Goal: Information Seeking & Learning: Learn about a topic

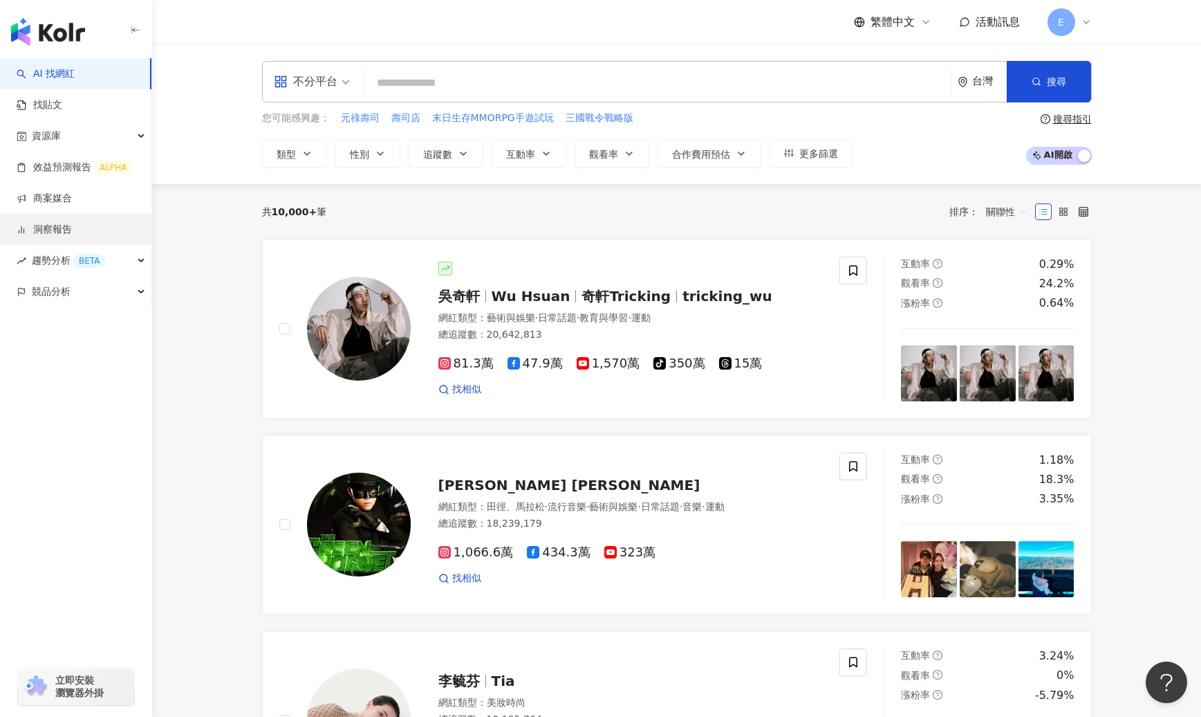
click at [72, 223] on link "洞察報告" at bounding box center [44, 230] width 55 height 14
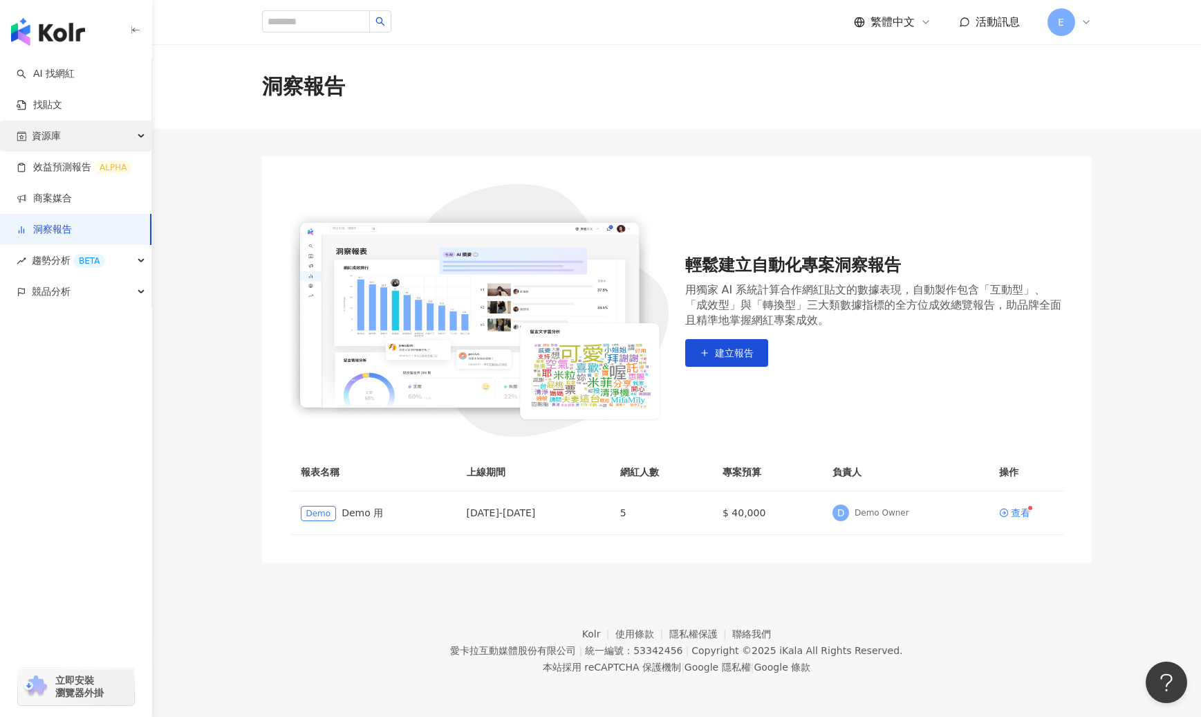
click at [83, 136] on div "資源庫" at bounding box center [75, 135] width 151 height 31
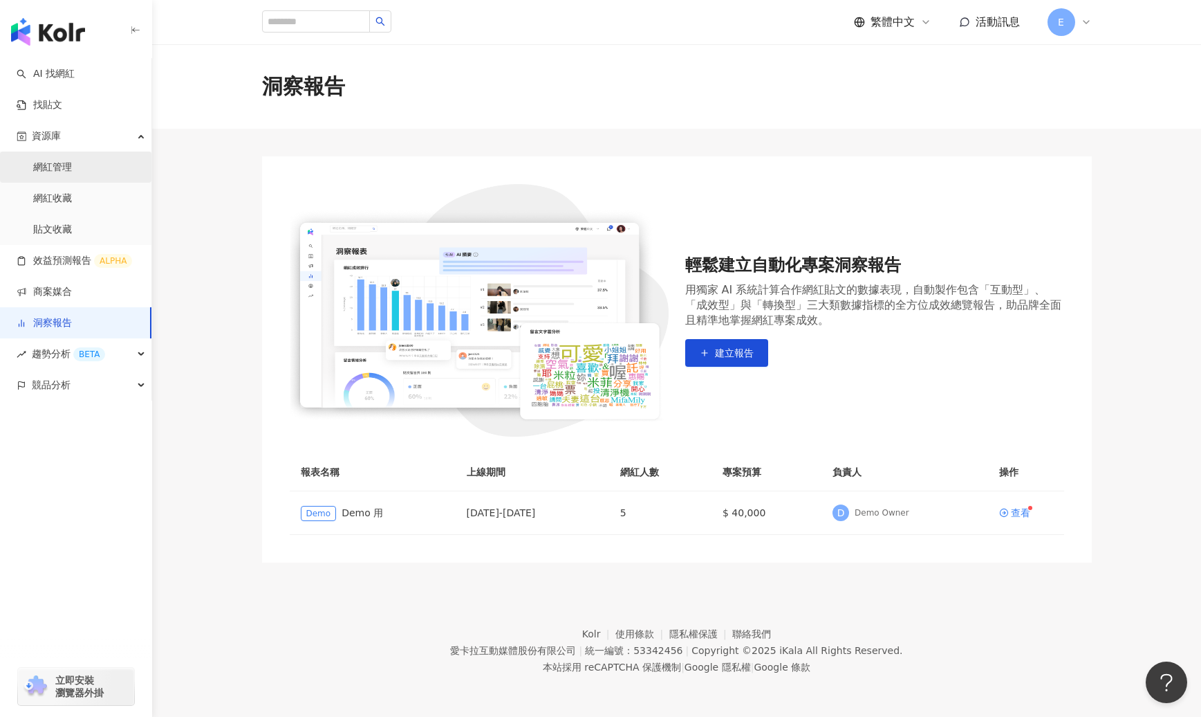
click at [72, 174] on link "網紅管理" at bounding box center [52, 167] width 39 height 14
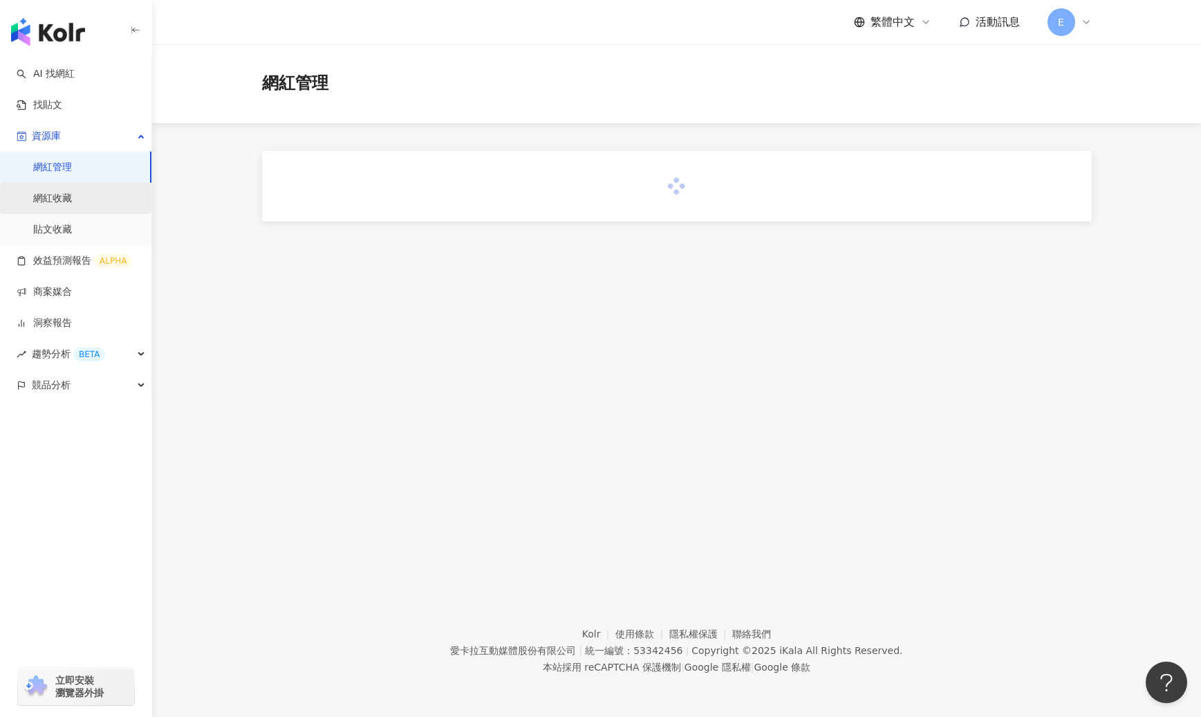
click at [72, 192] on link "網紅收藏" at bounding box center [52, 199] width 39 height 14
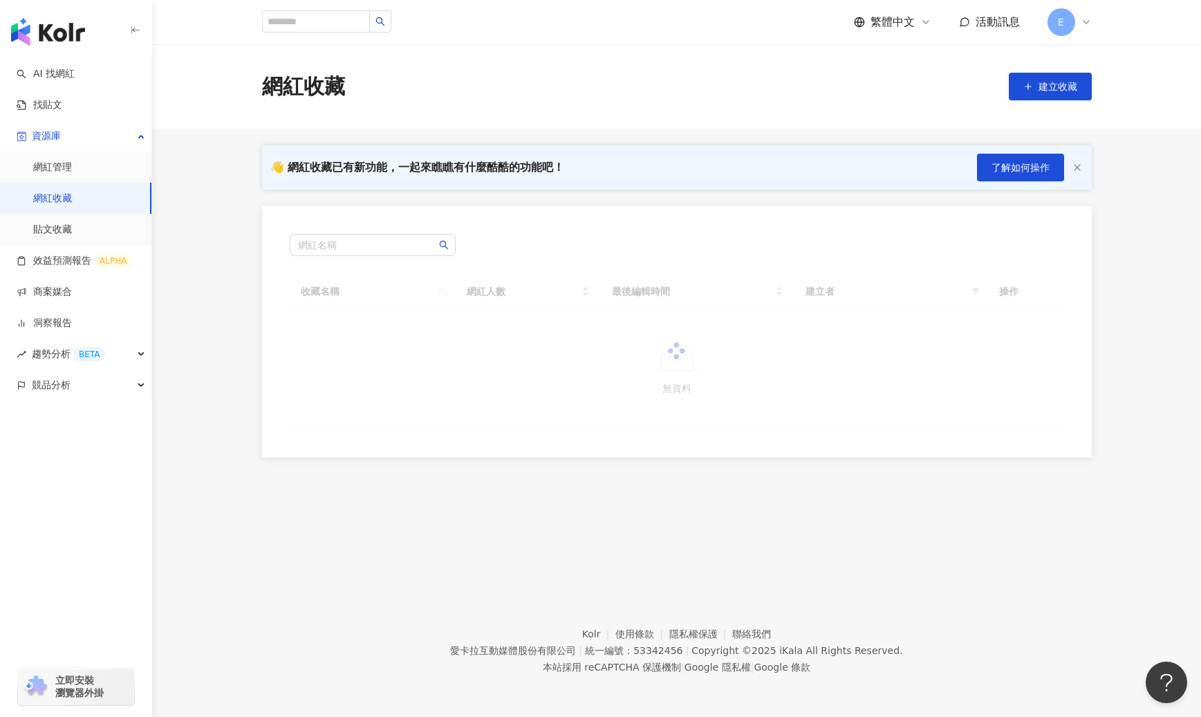
click at [72, 195] on link "網紅收藏" at bounding box center [52, 199] width 39 height 14
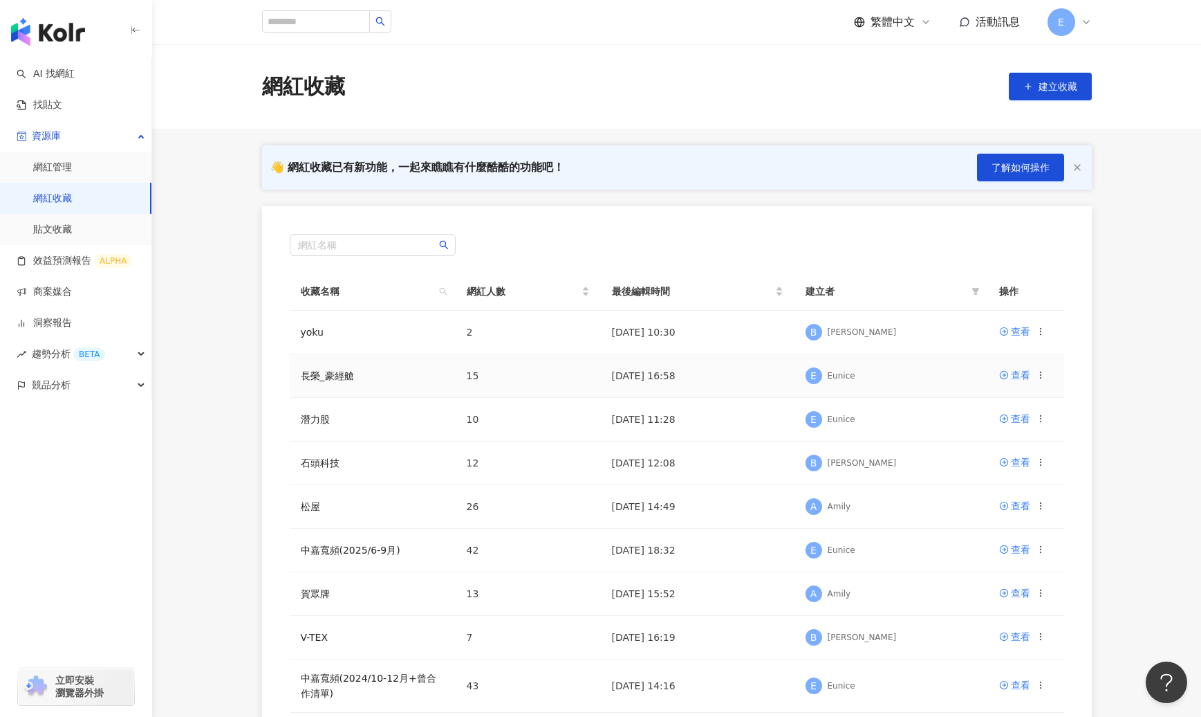
scroll to position [35, 0]
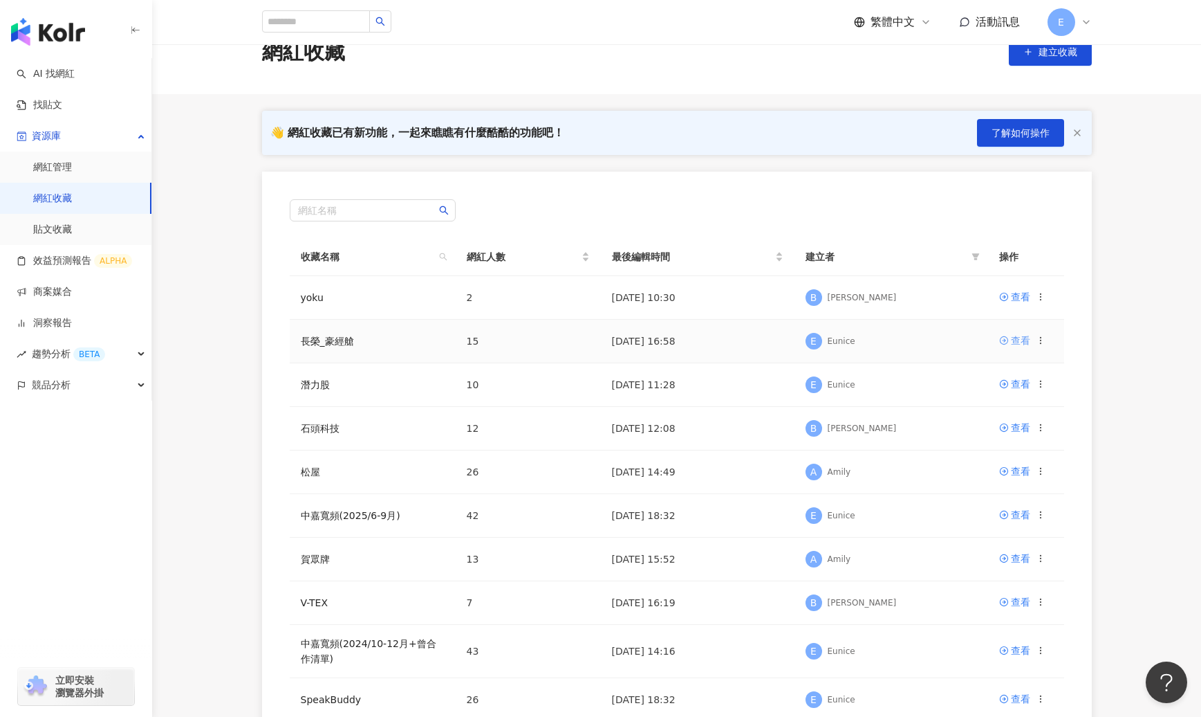
click at [890, 342] on div "查看" at bounding box center [1020, 340] width 19 height 15
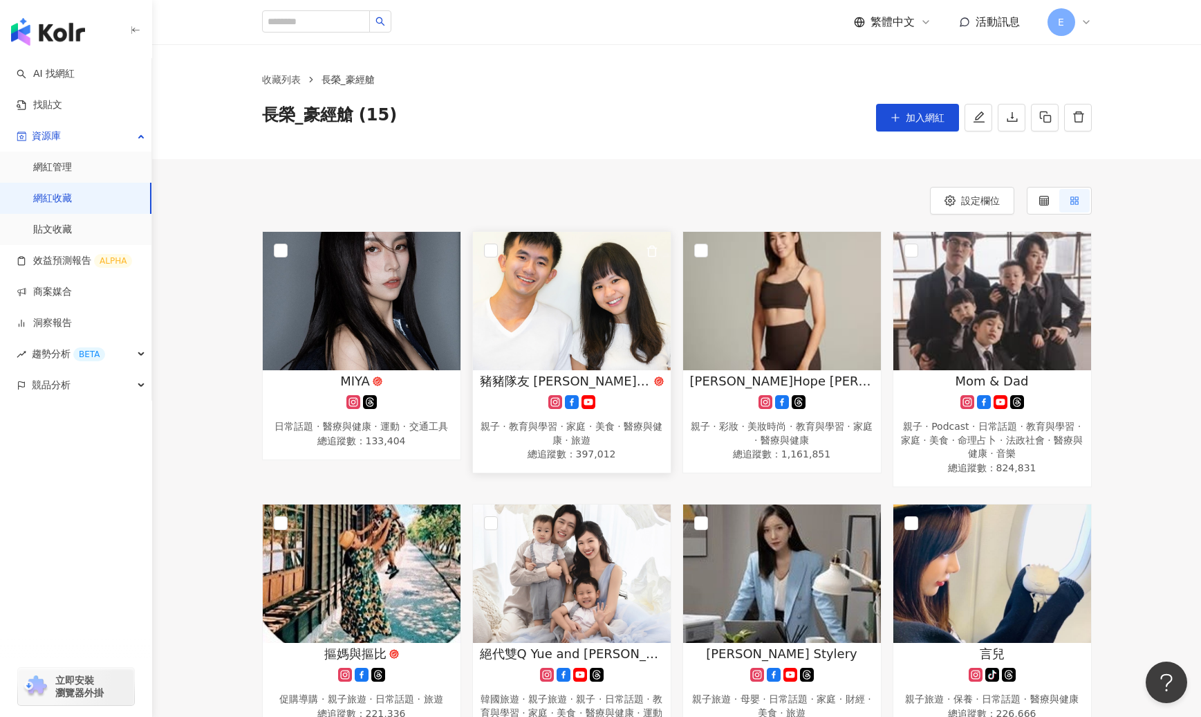
click at [538, 335] on img at bounding box center [572, 301] width 198 height 138
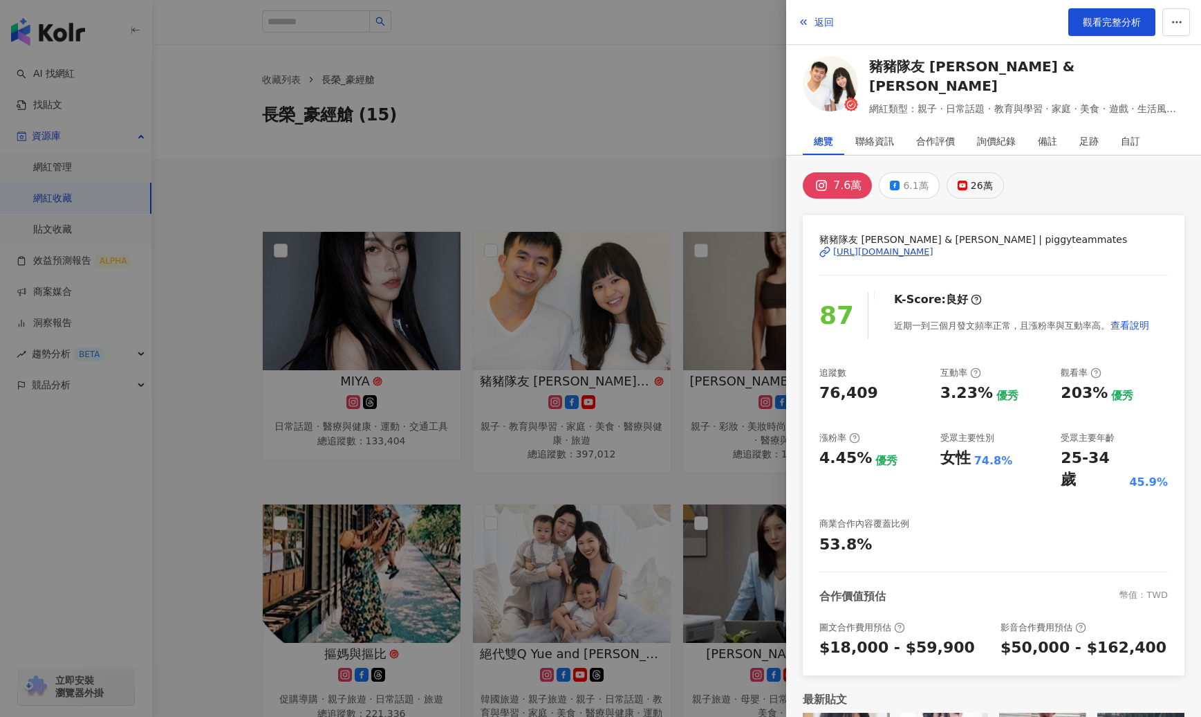
click at [890, 183] on div "26萬" at bounding box center [982, 185] width 22 height 19
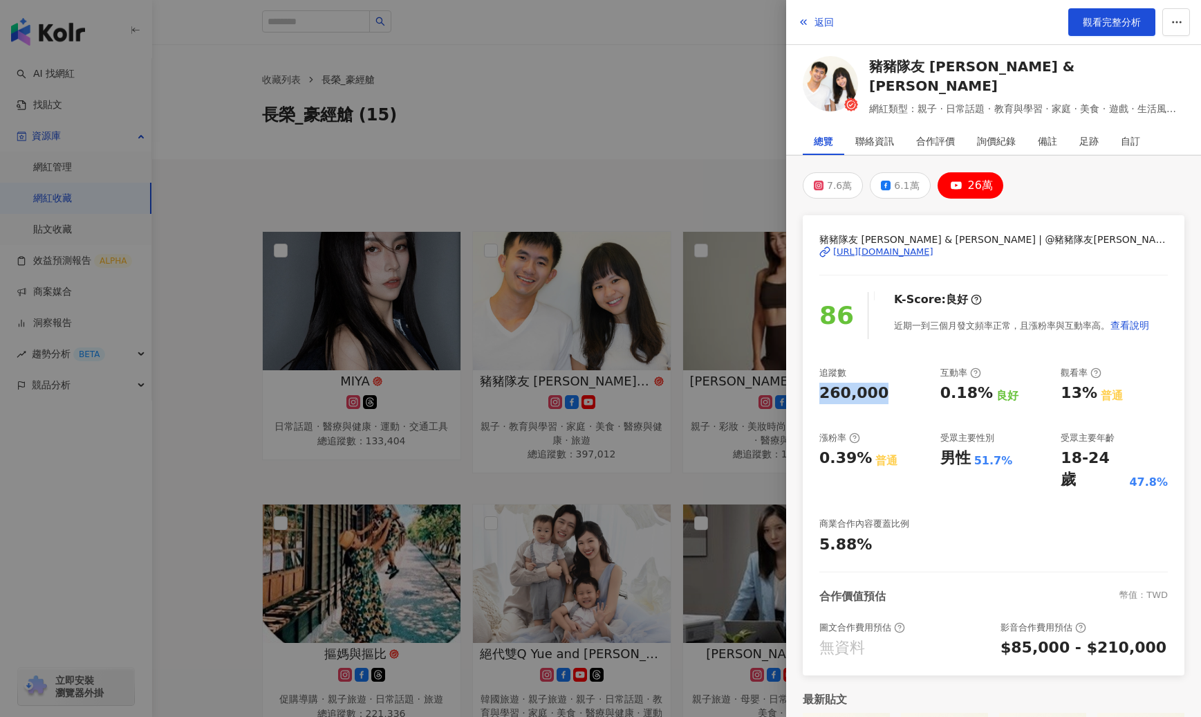
drag, startPoint x: 818, startPoint y: 395, endPoint x: 883, endPoint y: 394, distance: 65.7
click at [883, 394] on div "豬豬隊友 Scott & Wendy | @豬豬隊友scottandwendy | UCmcfZ1mCHeJ3Bzpm0dy1sSA https://www.…" at bounding box center [994, 445] width 382 height 460
click at [883, 394] on div "260,000" at bounding box center [873, 393] width 107 height 21
drag, startPoint x: 937, startPoint y: 392, endPoint x: 1011, endPoint y: 392, distance: 73.3
click at [890, 392] on div "追蹤數 260,000 互動率 0.18% 良好 觀看率 13% 普通 漲粉率 0.39% 普通 受眾主要性別 男性 51.7% 受眾主要年齡 18-24 歲…" at bounding box center [994, 461] width 349 height 189
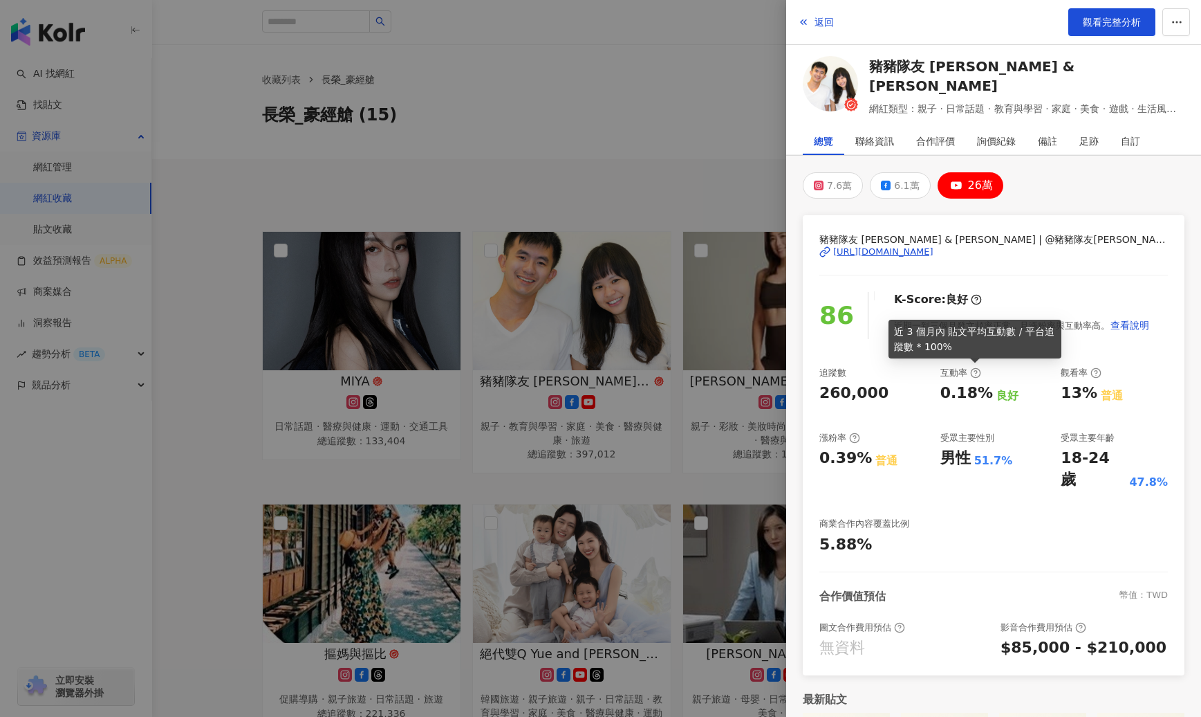
click at [890, 372] on icon at bounding box center [975, 372] width 11 height 11
drag, startPoint x: 1065, startPoint y: 385, endPoint x: 1109, endPoint y: 385, distance: 44.3
click at [890, 385] on div "13% 普通" at bounding box center [1114, 393] width 107 height 21
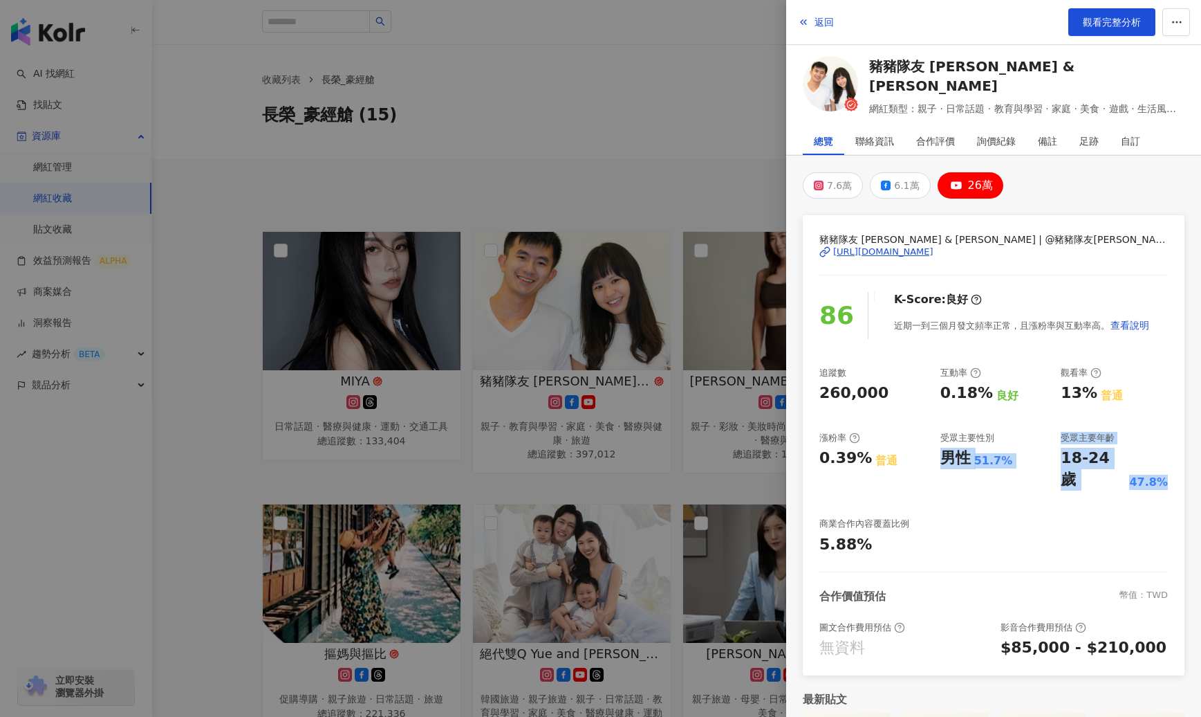
drag, startPoint x: 942, startPoint y: 453, endPoint x: 1160, endPoint y: 462, distance: 218.1
click at [890, 462] on div "追蹤數 260,000 互動率 0.18% 良好 觀看率 13% 普通 漲粉率 0.39% 普通 受眾主要性別 男性 51.7% 受眾主要年齡 18-24 歲…" at bounding box center [994, 461] width 349 height 189
click at [890, 462] on div "18-24 歲 47.8%" at bounding box center [1114, 469] width 107 height 43
drag, startPoint x: 1162, startPoint y: 462, endPoint x: 945, endPoint y: 427, distance: 219.9
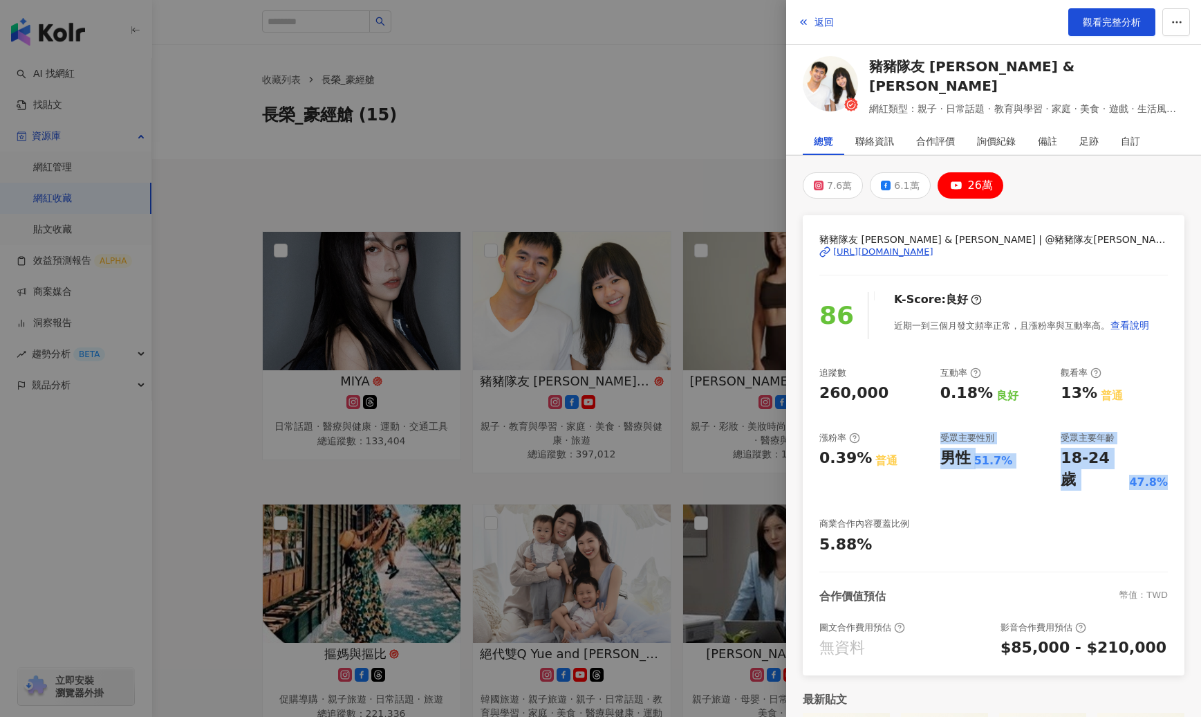
click at [890, 427] on div "追蹤數 260,000 互動率 0.18% 良好 觀看率 13% 普通 漲粉率 0.39% 普通 受眾主要性別 男性 51.7% 受眾主要年齡 18-24 歲…" at bounding box center [994, 461] width 349 height 189
click at [603, 145] on div at bounding box center [600, 358] width 1201 height 717
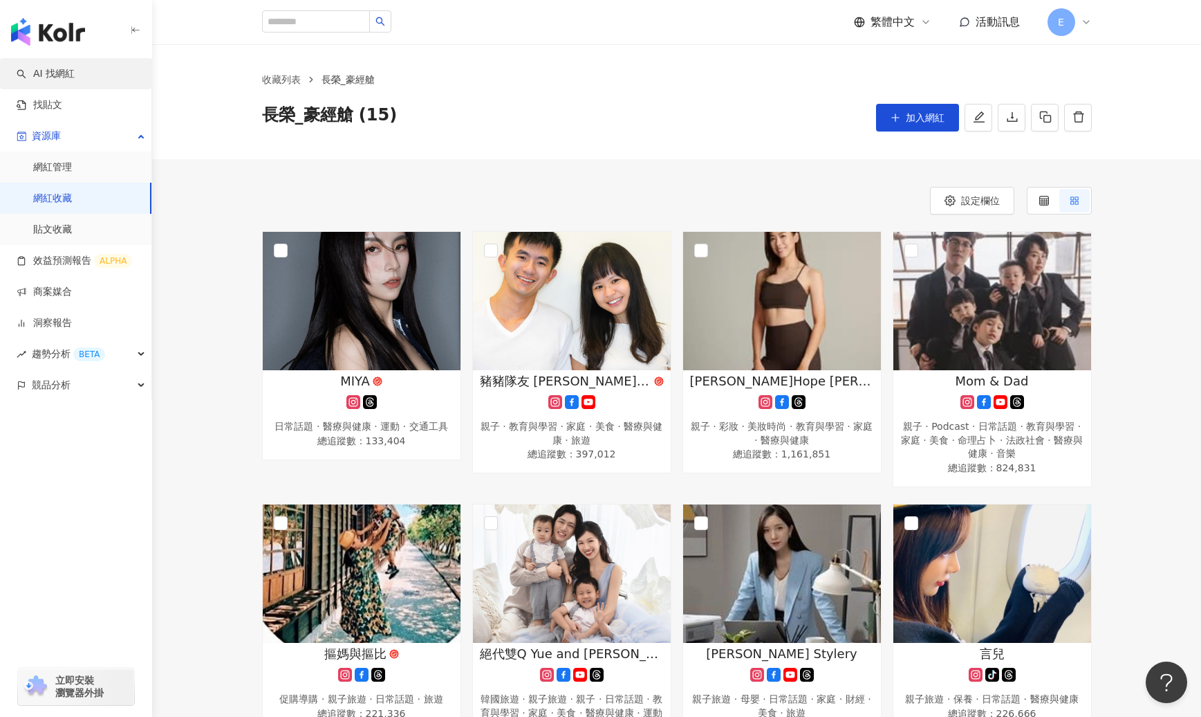
click at [66, 77] on link "AI 找網紅" at bounding box center [46, 74] width 58 height 14
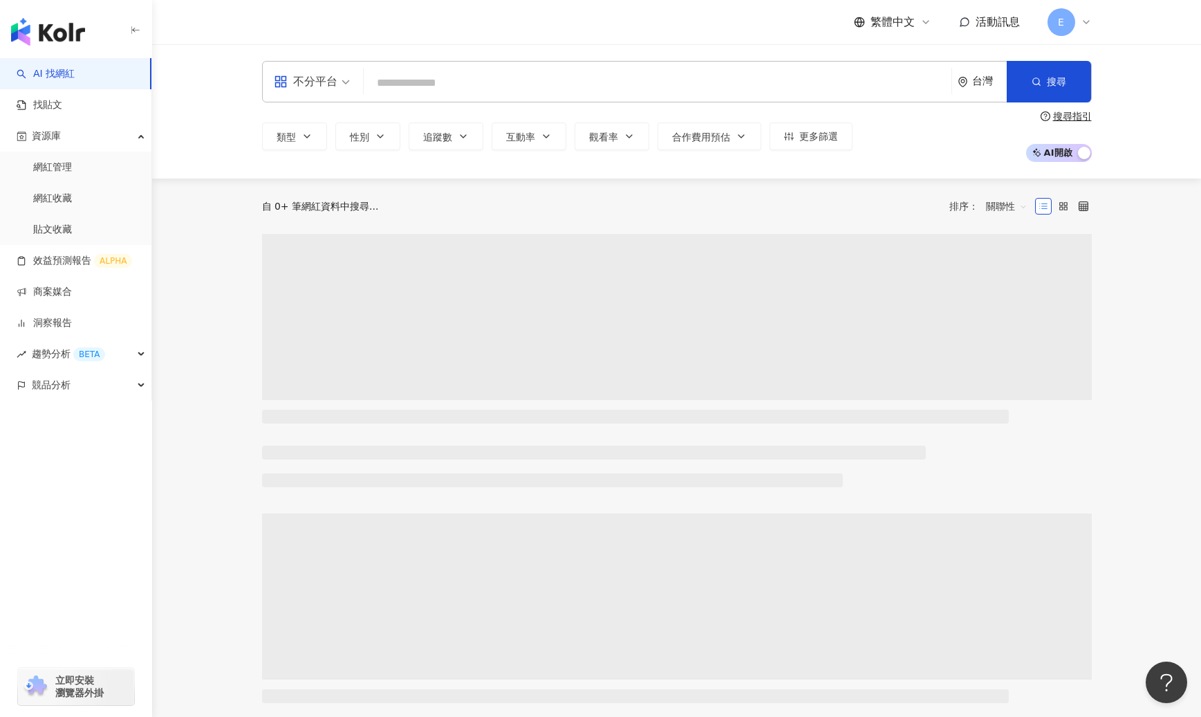
click at [429, 81] on input "search" at bounding box center [657, 83] width 577 height 26
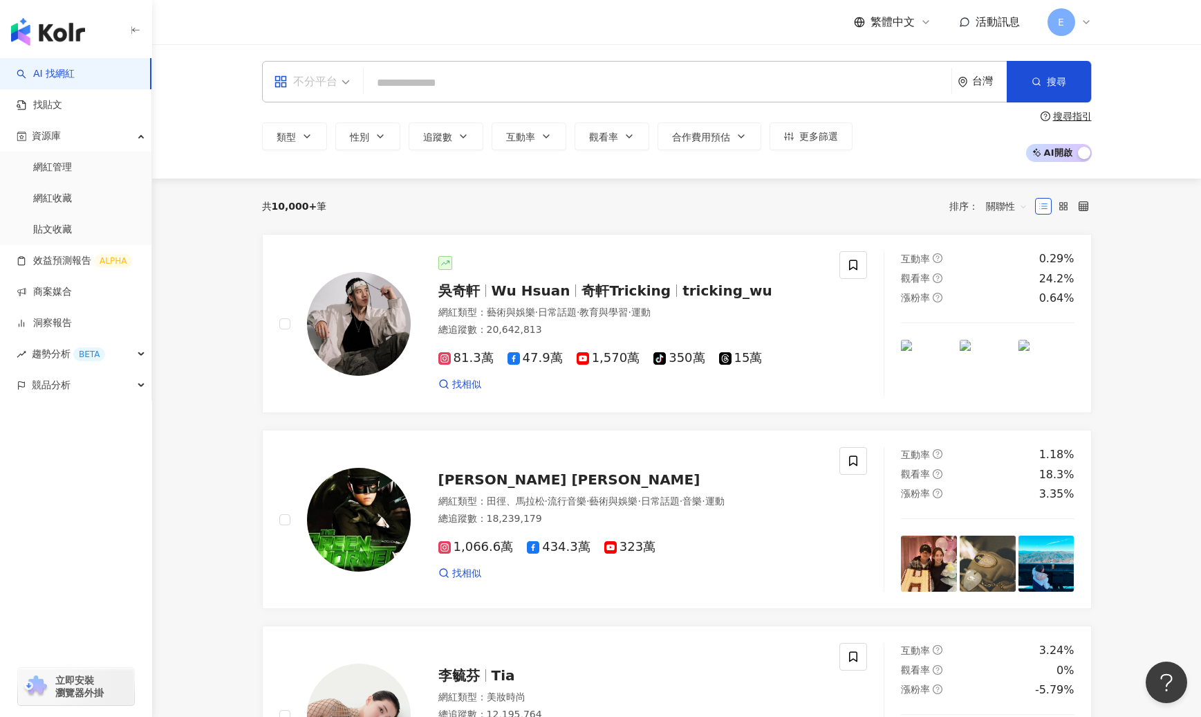
click at [309, 85] on div "不分平台" at bounding box center [306, 82] width 64 height 22
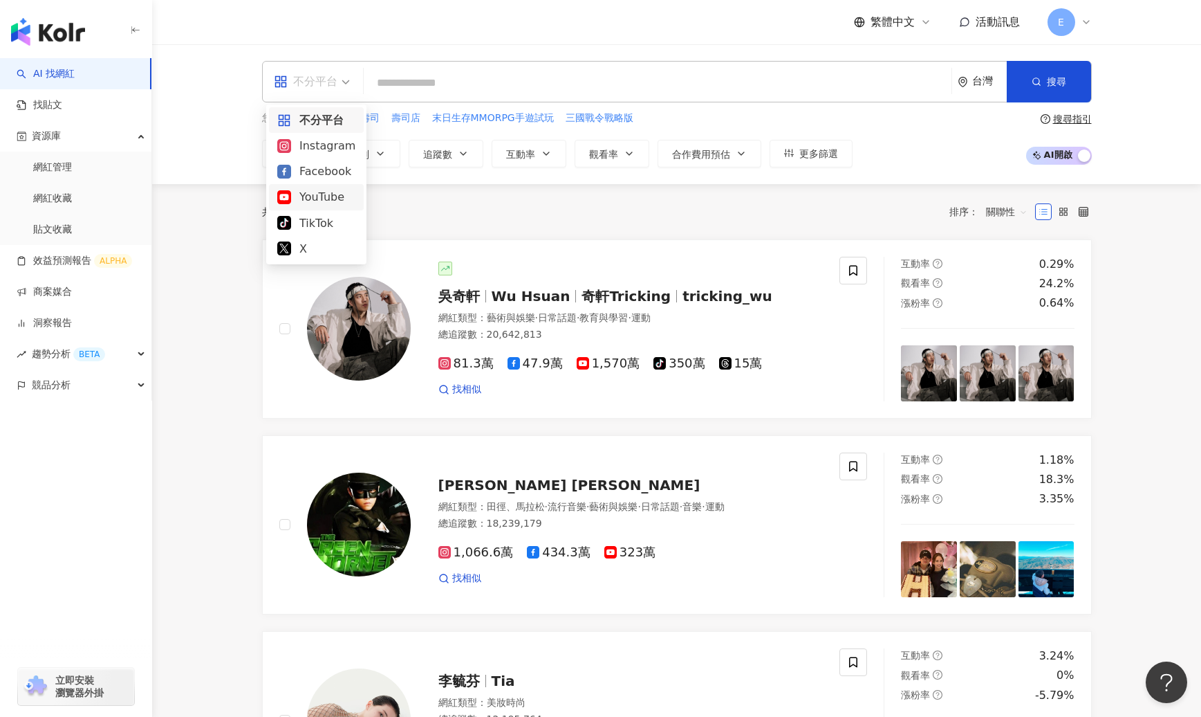
click at [313, 201] on div "YouTube" at bounding box center [316, 196] width 78 height 17
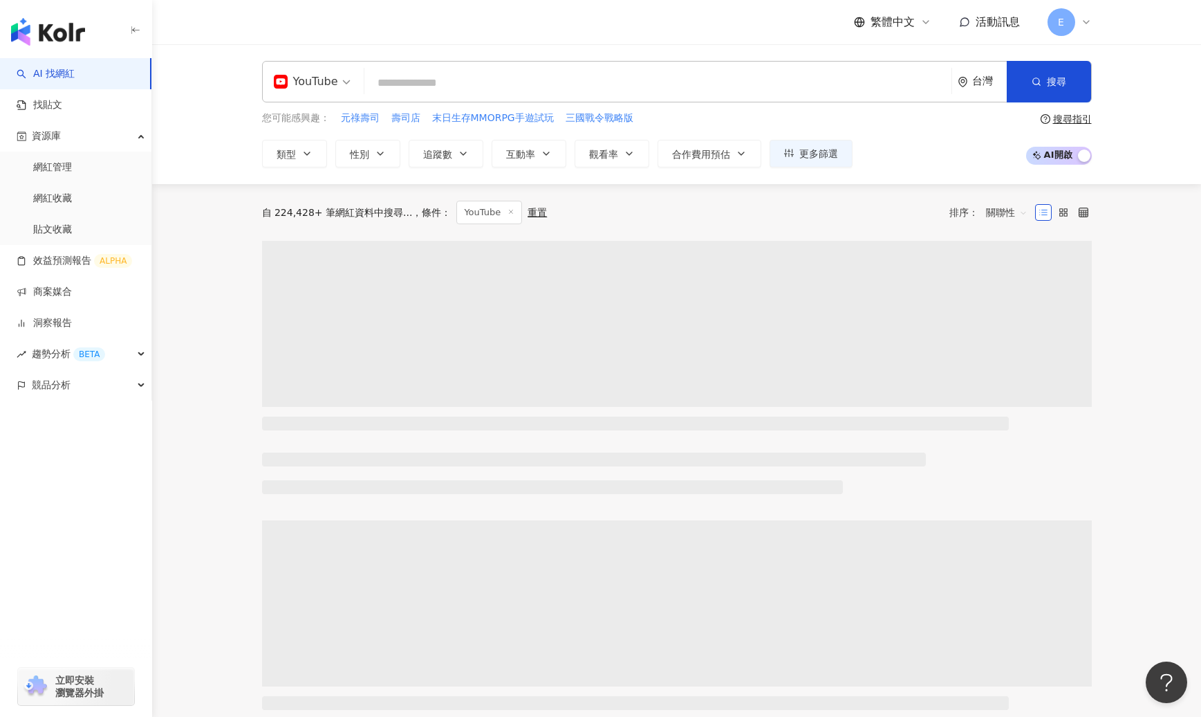
click at [430, 76] on input "search" at bounding box center [658, 83] width 576 height 26
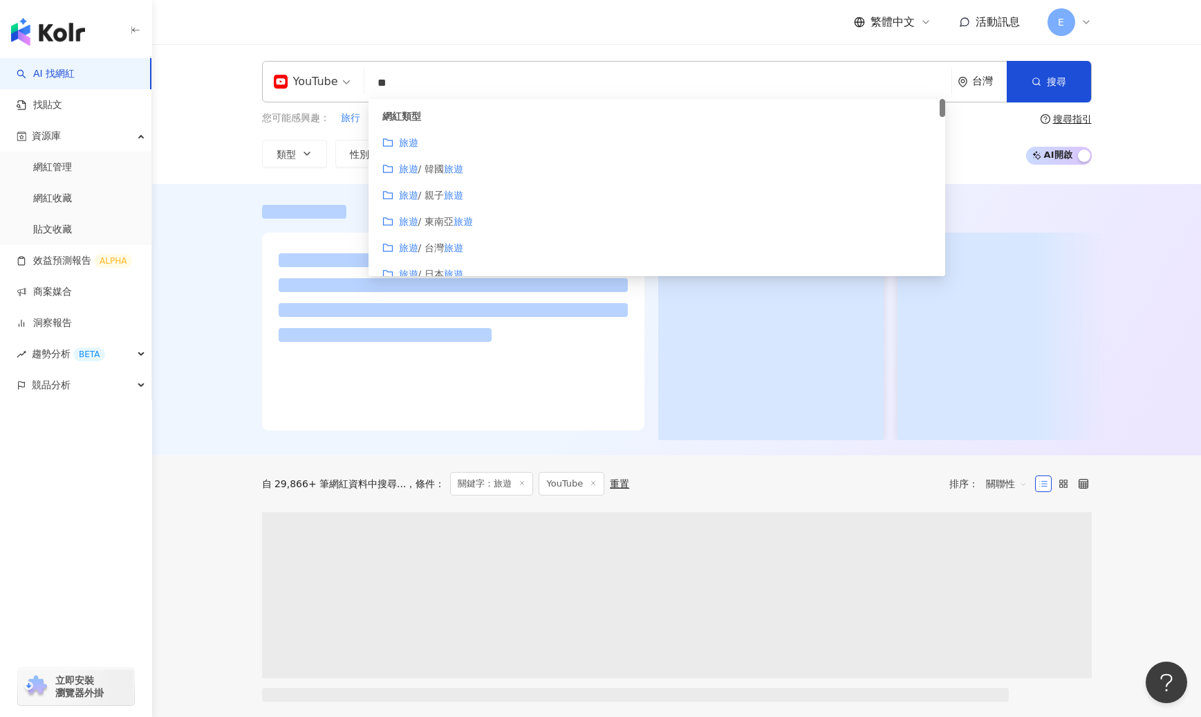
type input "**"
click at [463, 57] on div "YouTube ** 台灣 搜尋 customizedTag 網紅類型 旅遊 旅遊 / 韓國 旅遊 旅遊 / 親子 旅遊 旅遊 / 東南亞 旅遊 旅遊 / 台…" at bounding box center [676, 114] width 1049 height 140
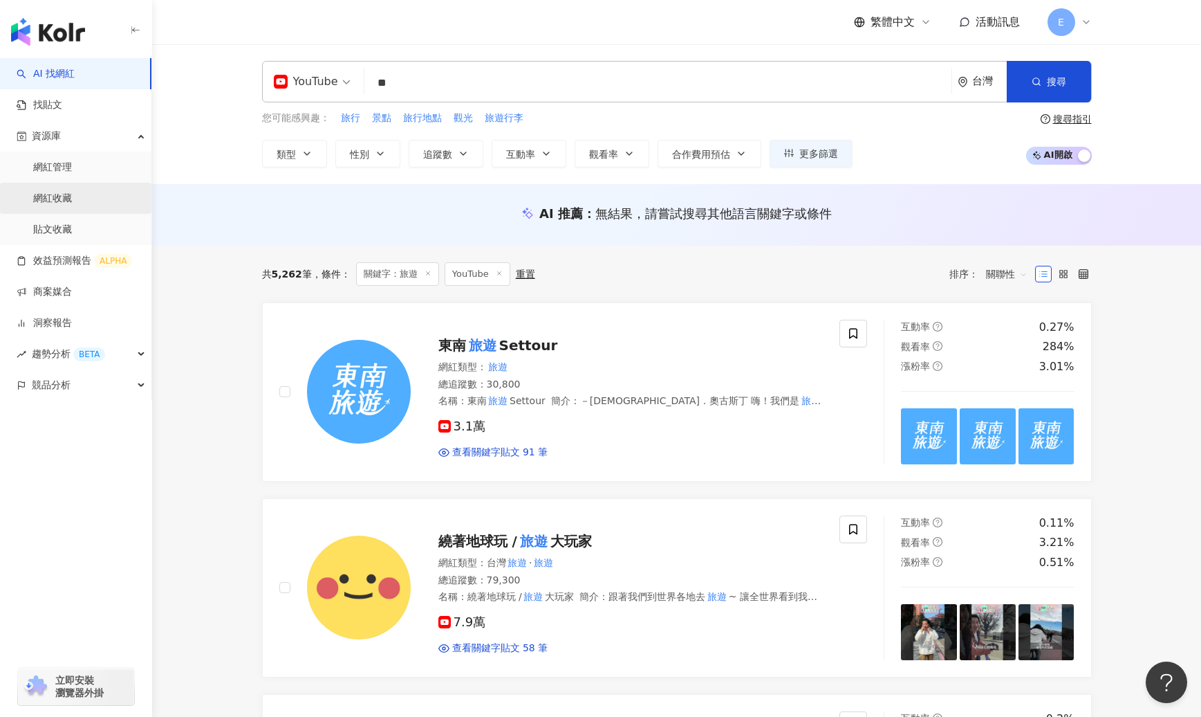
click at [72, 202] on link "網紅收藏" at bounding box center [52, 199] width 39 height 14
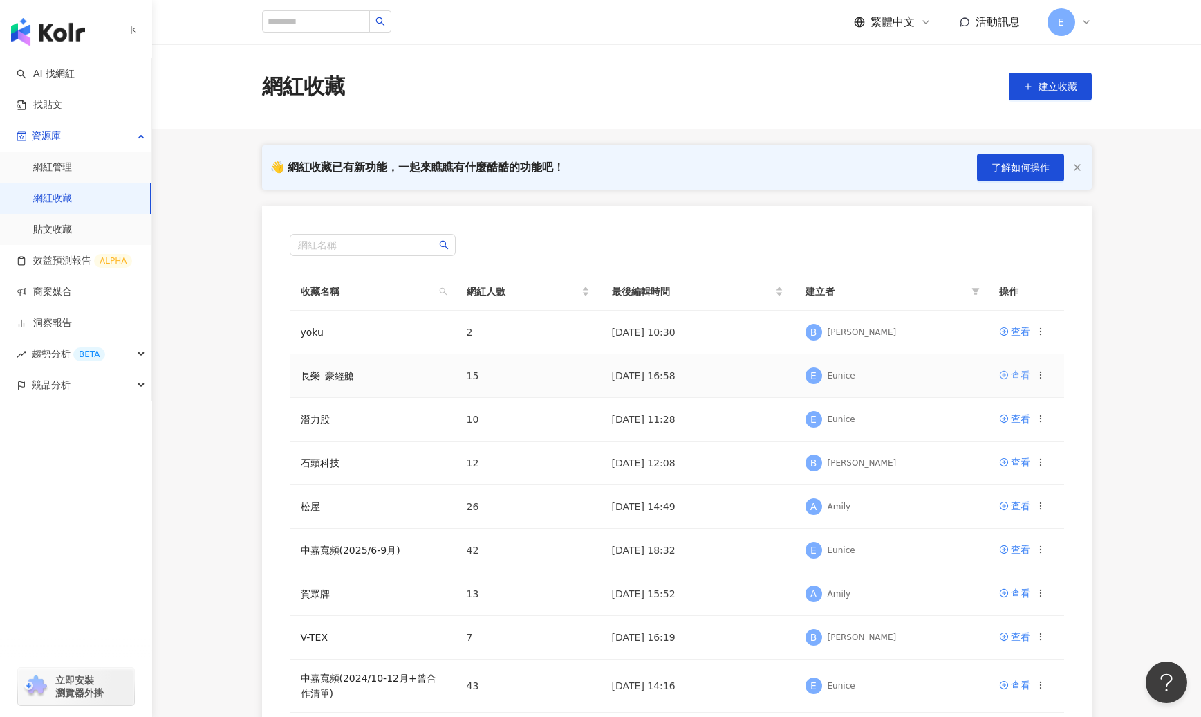
click at [890, 372] on div "查看" at bounding box center [1020, 374] width 19 height 15
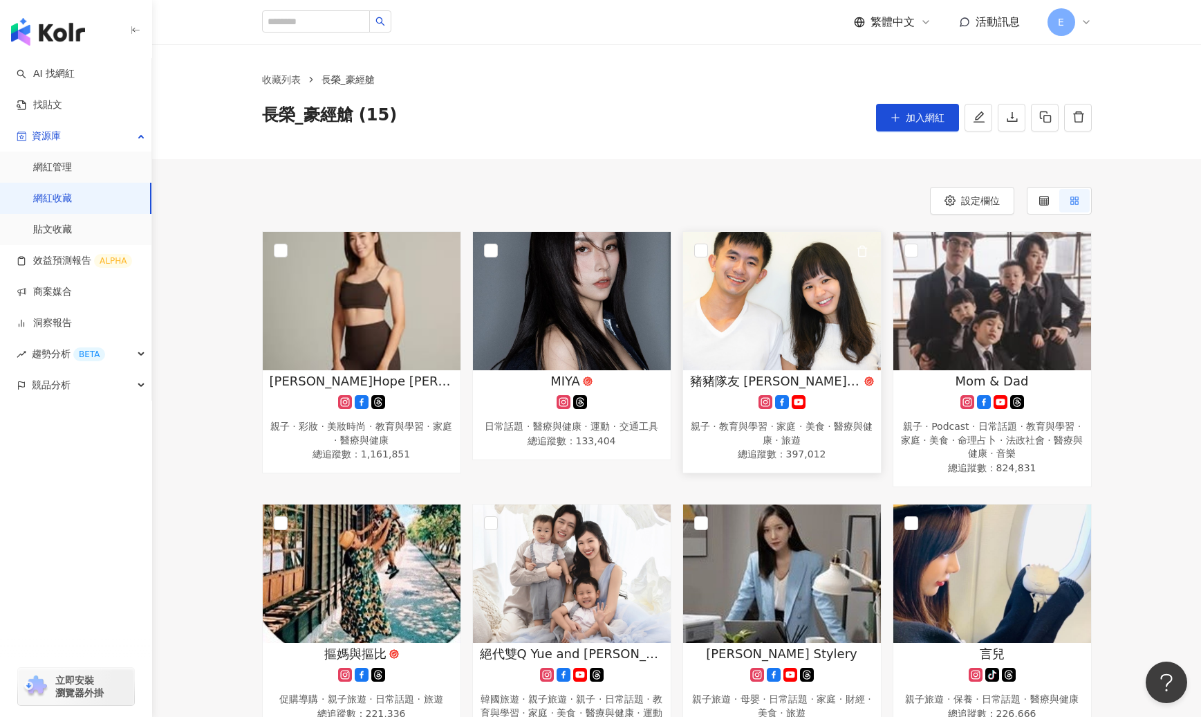
click at [766, 303] on img at bounding box center [782, 301] width 198 height 138
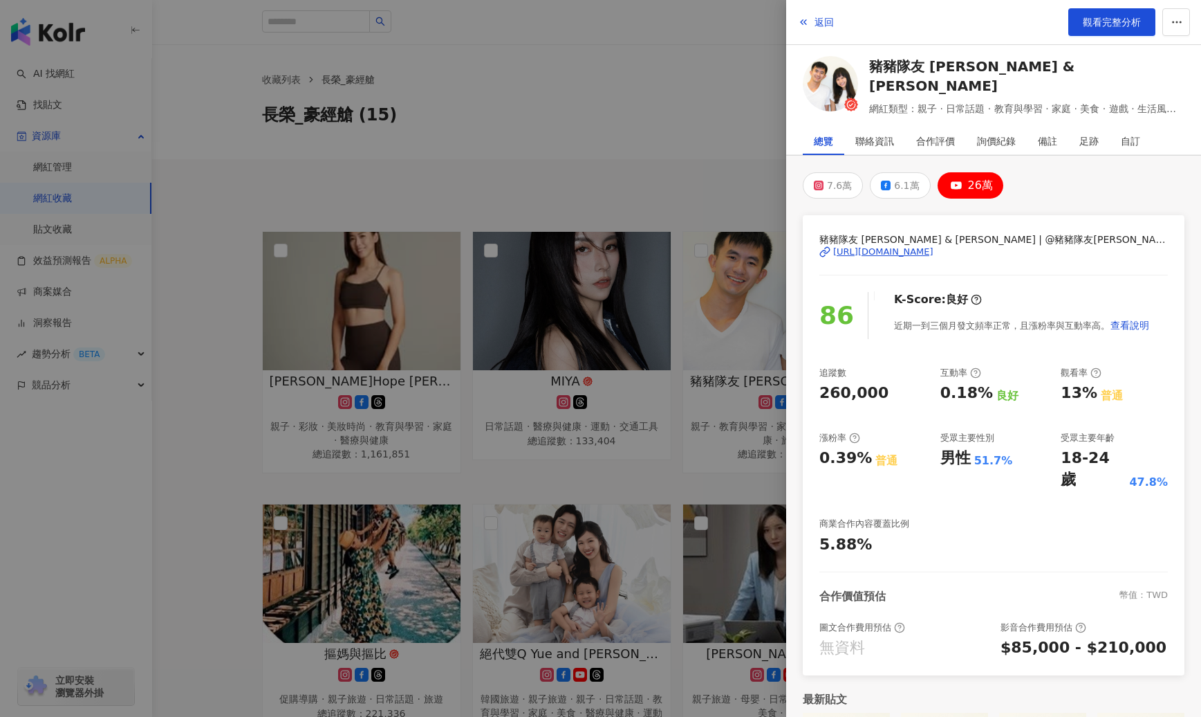
click at [890, 189] on button "26萬" at bounding box center [971, 185] width 66 height 26
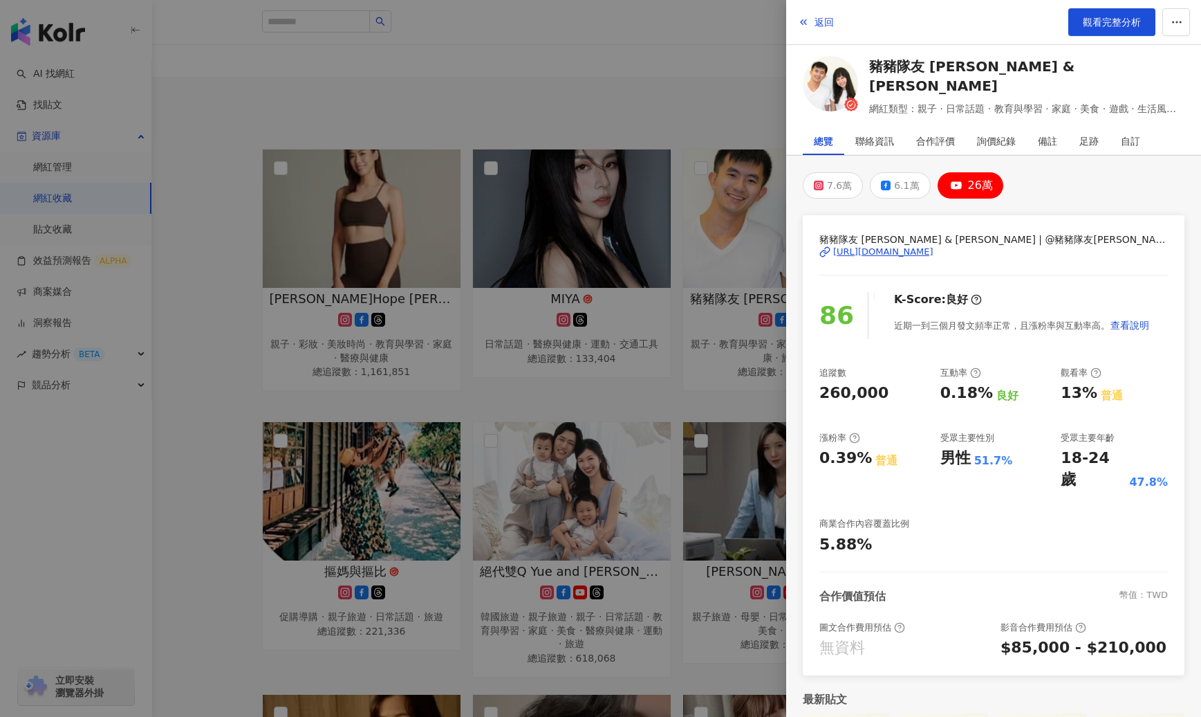
scroll to position [59, 0]
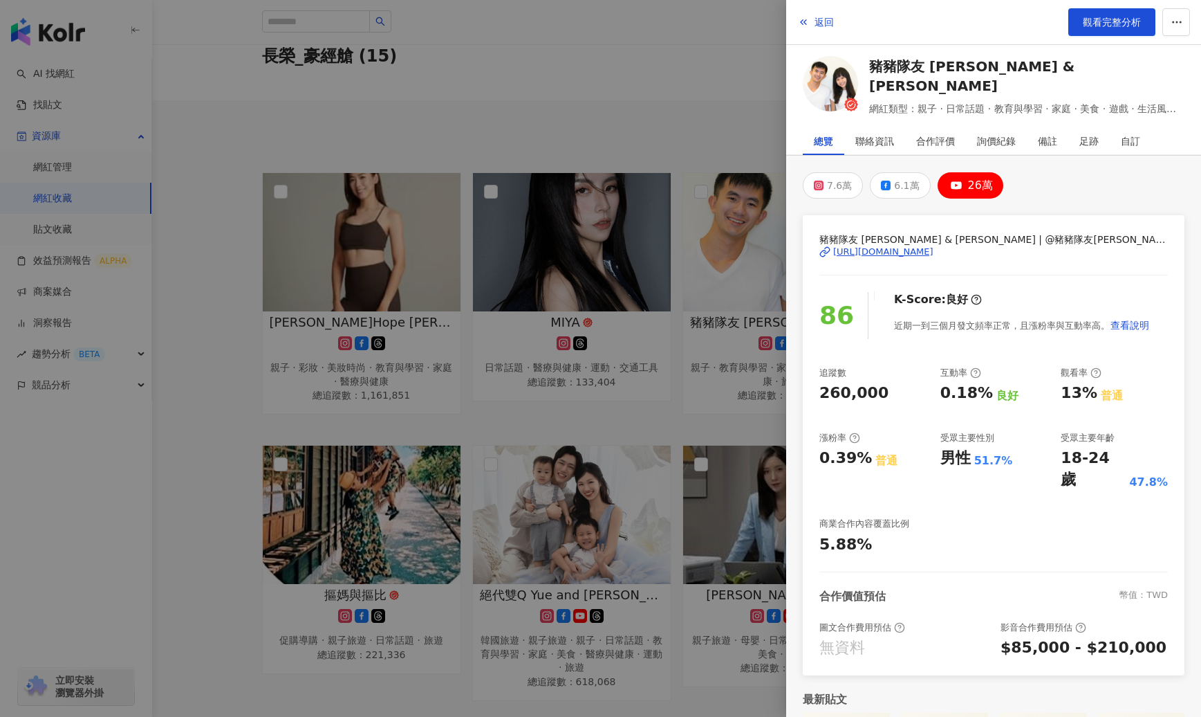
click at [627, 61] on div at bounding box center [600, 358] width 1201 height 717
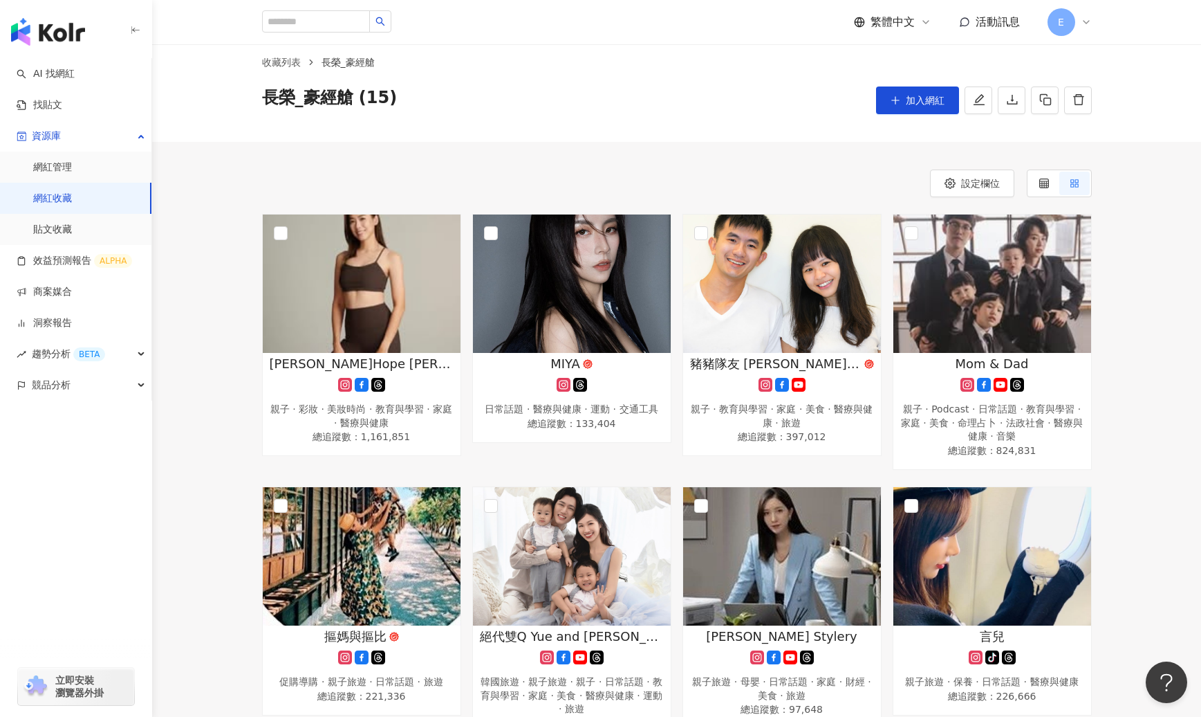
scroll to position [14, 0]
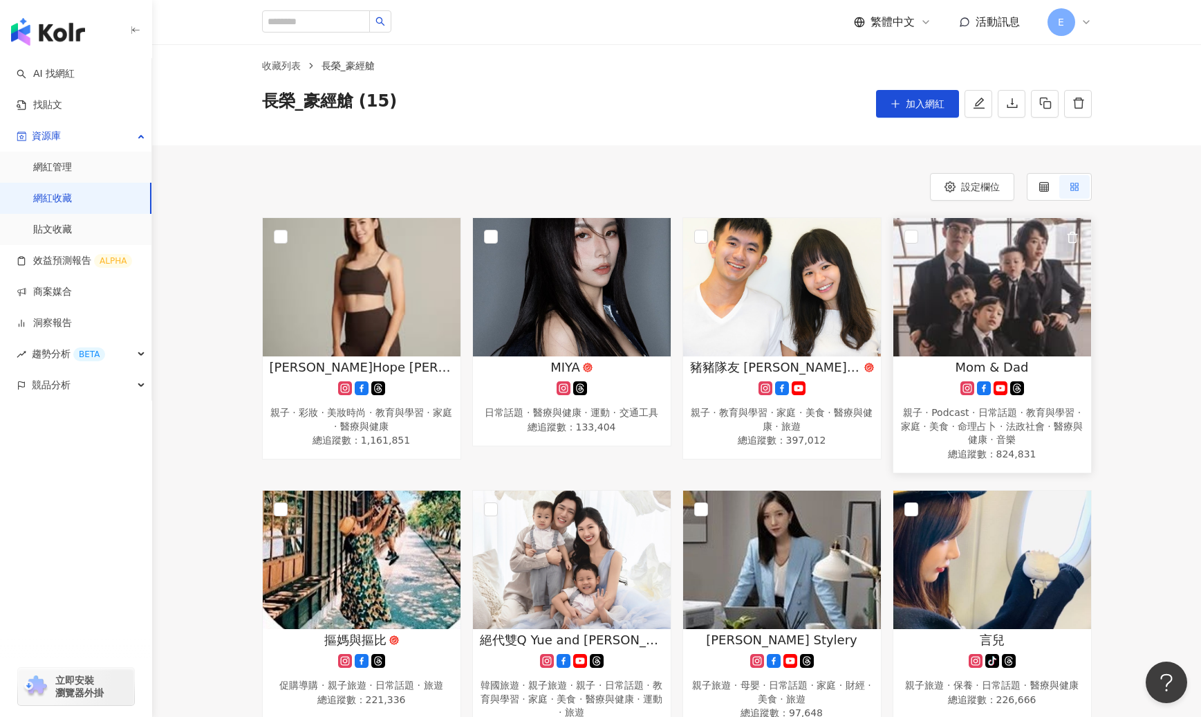
click at [890, 316] on img at bounding box center [993, 287] width 198 height 138
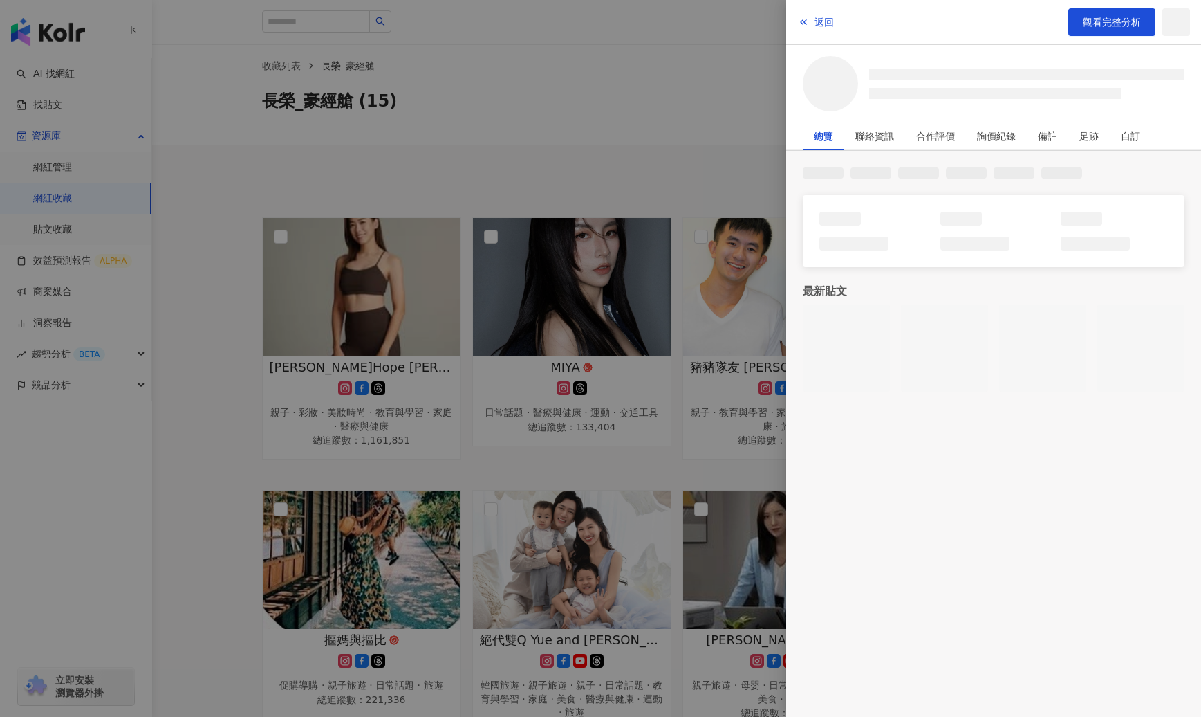
click at [643, 116] on div at bounding box center [600, 358] width 1201 height 717
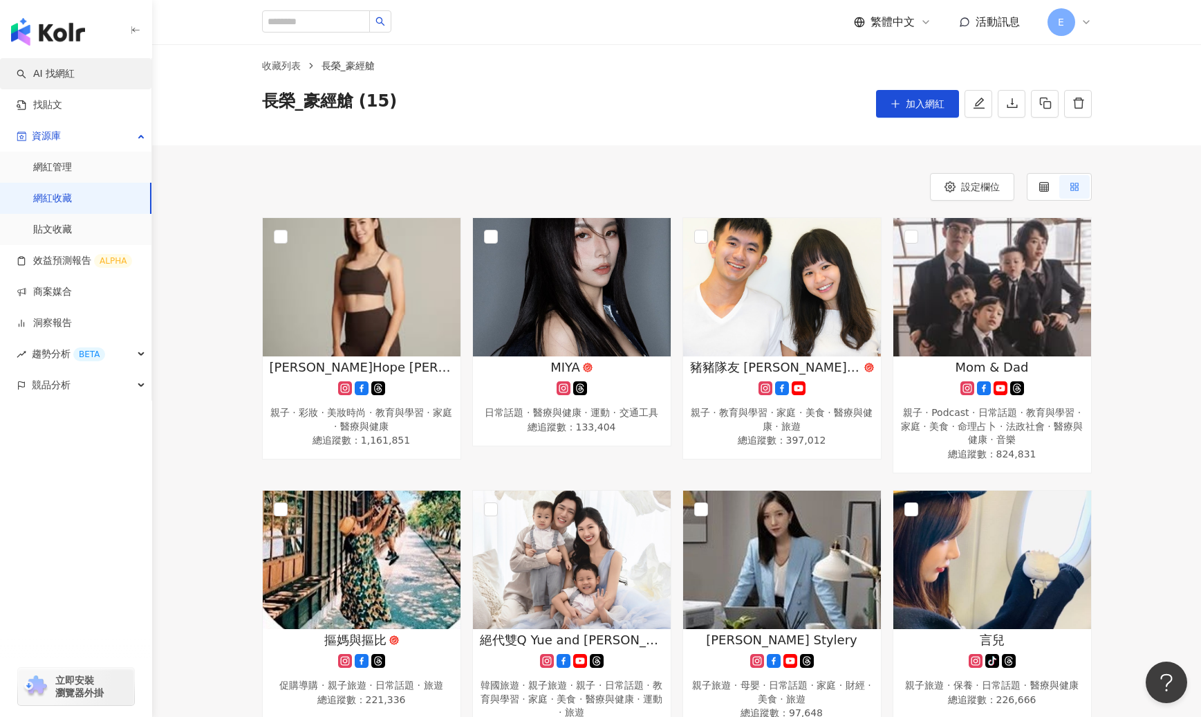
click at [55, 78] on link "AI 找網紅" at bounding box center [46, 74] width 58 height 14
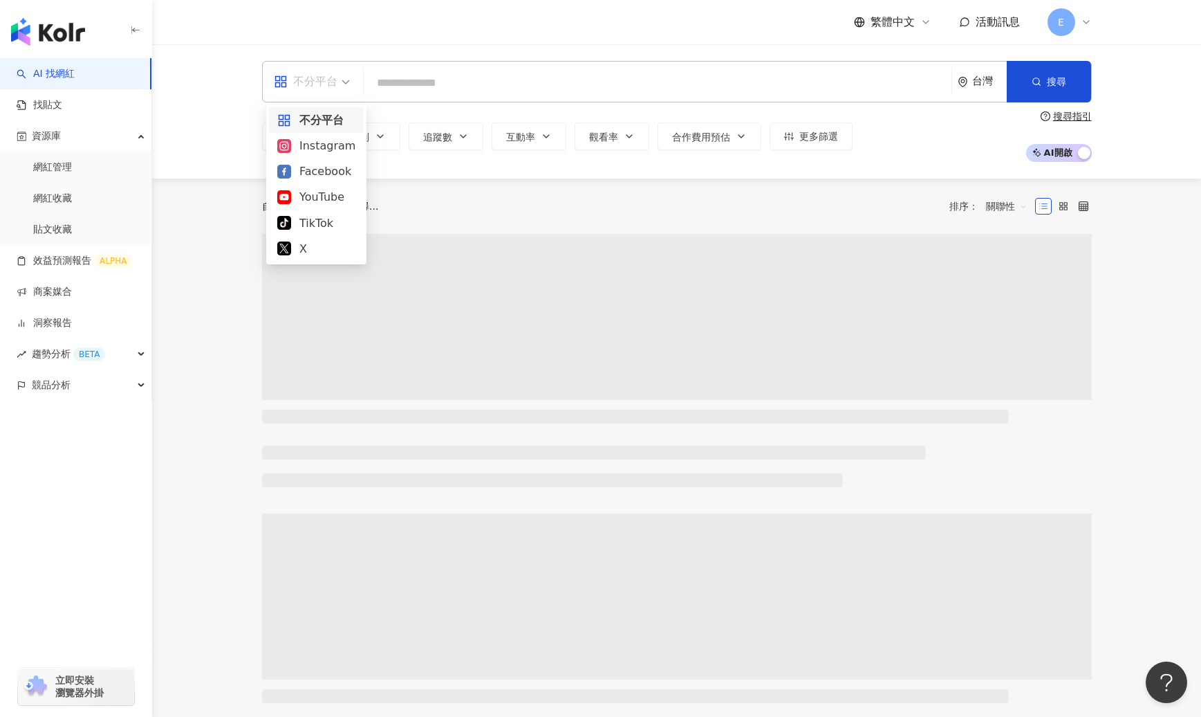
click at [313, 80] on div "不分平台" at bounding box center [306, 82] width 64 height 22
click at [302, 185] on div "YouTube" at bounding box center [316, 197] width 95 height 26
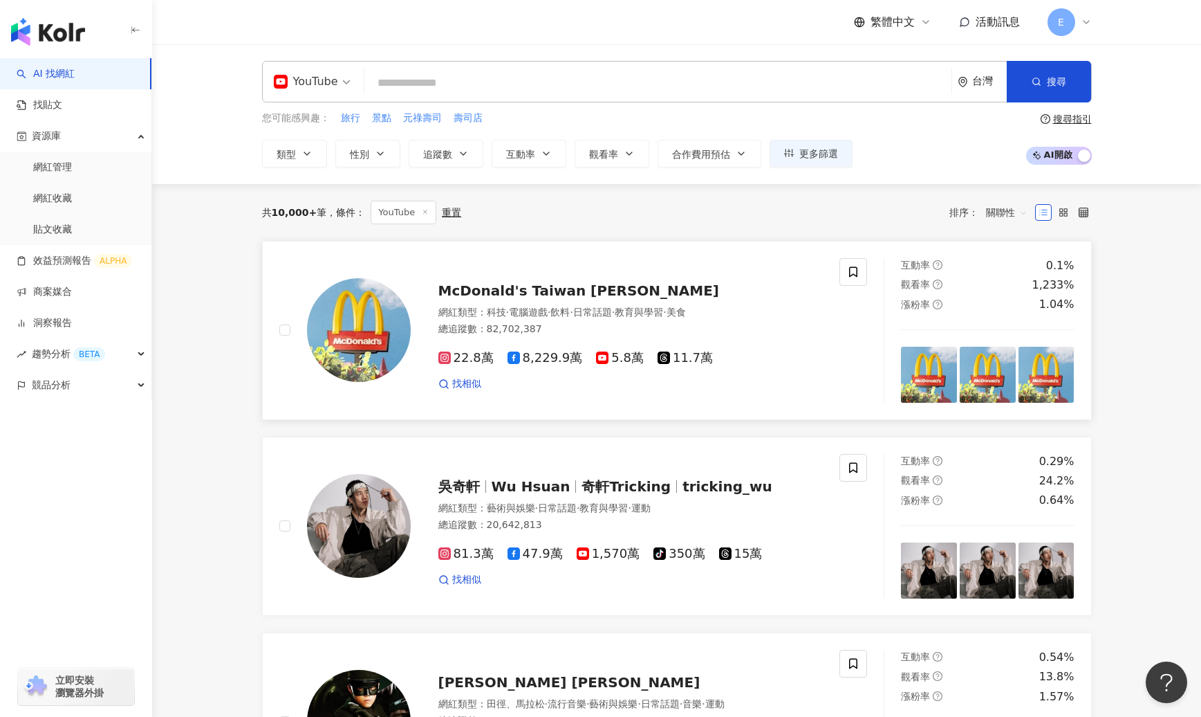
click at [362, 325] on img at bounding box center [359, 330] width 104 height 104
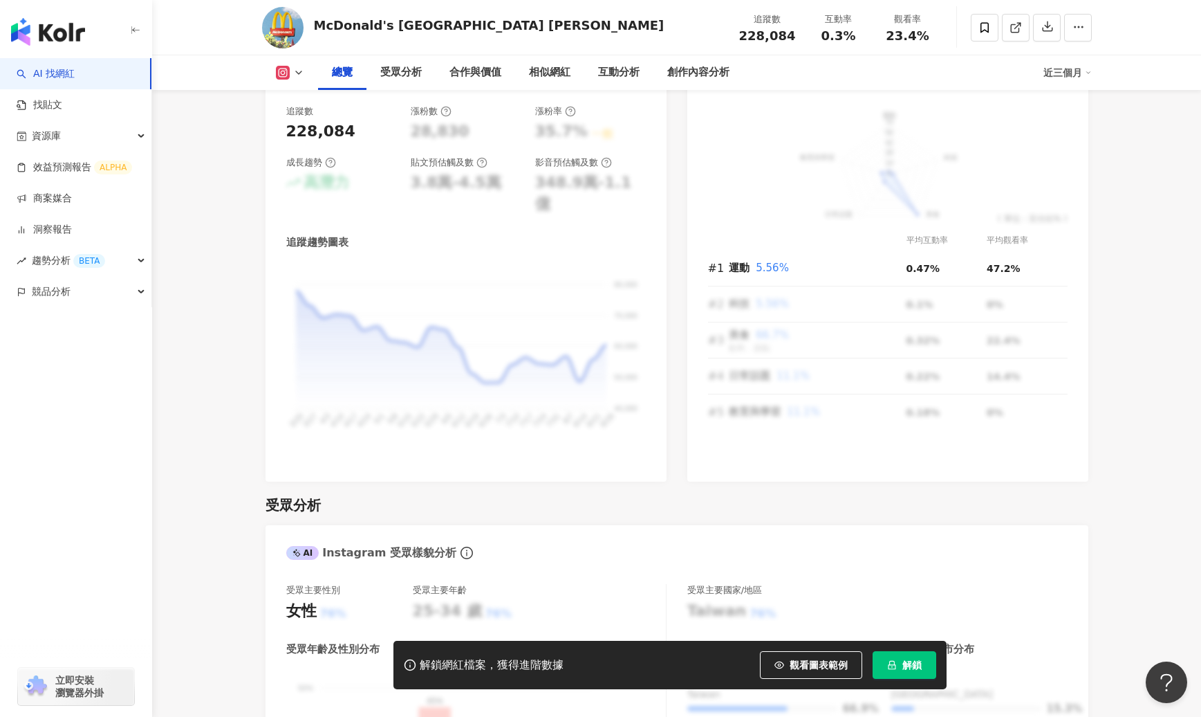
click at [477, 329] on div "80,000 80,000 70,000 70,000 60,000 60,000 50,000 50,000 40,000 40,000 3/20 3/20…" at bounding box center [466, 362] width 360 height 197
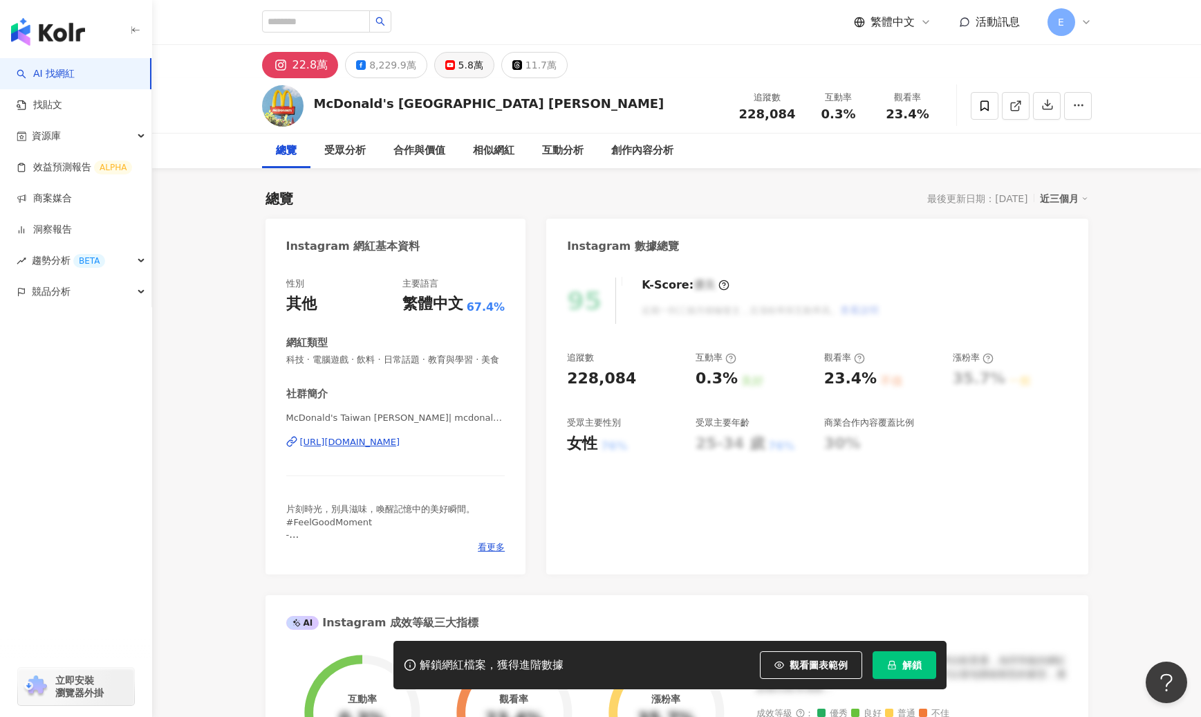
click at [452, 75] on button "5.8萬" at bounding box center [464, 65] width 60 height 26
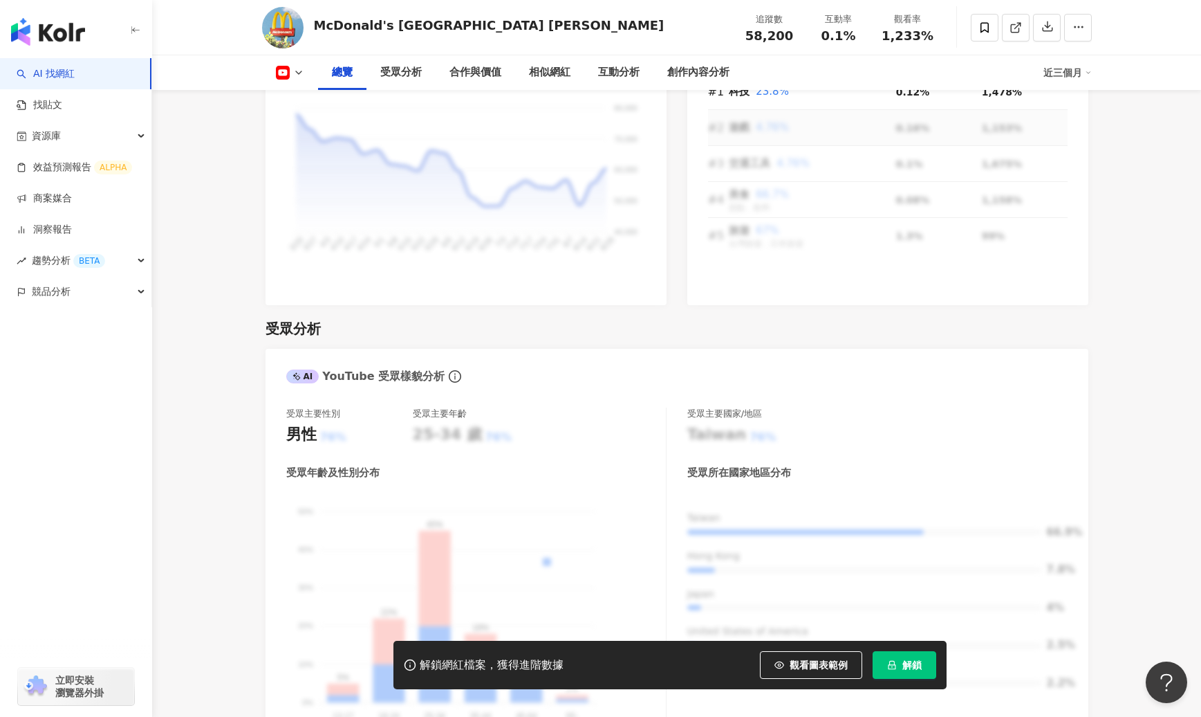
scroll to position [1112, 0]
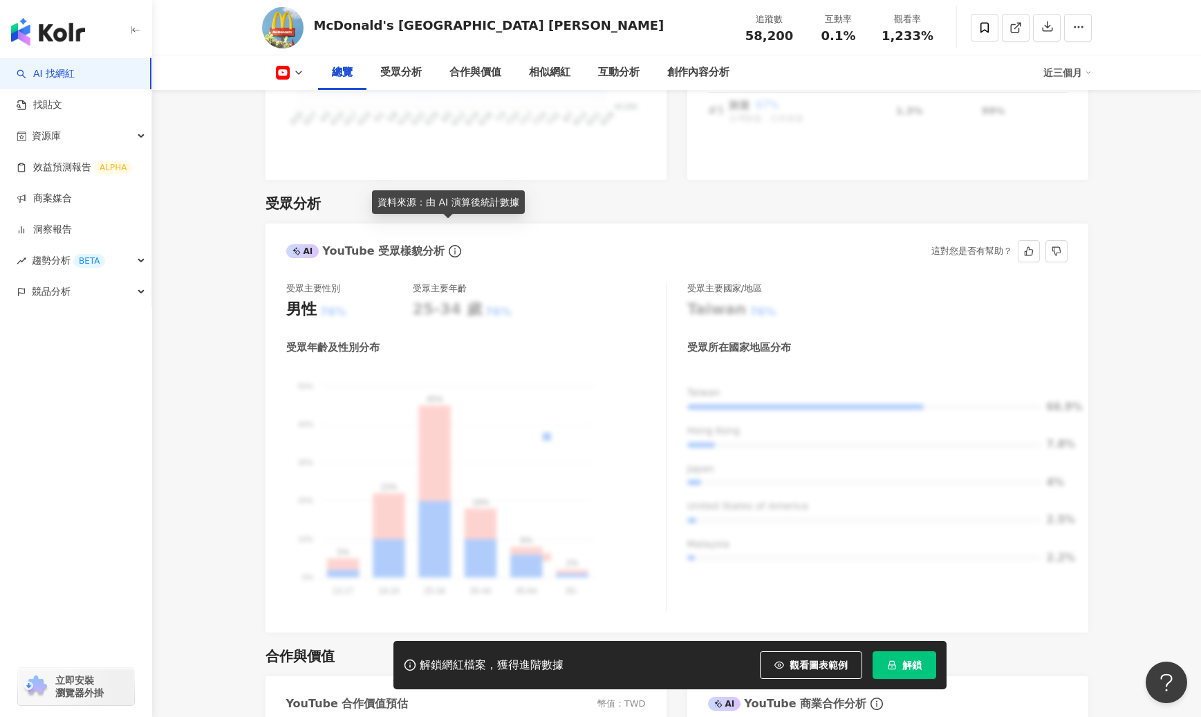
click at [454, 248] on icon "info-circle" at bounding box center [454, 251] width 1 height 6
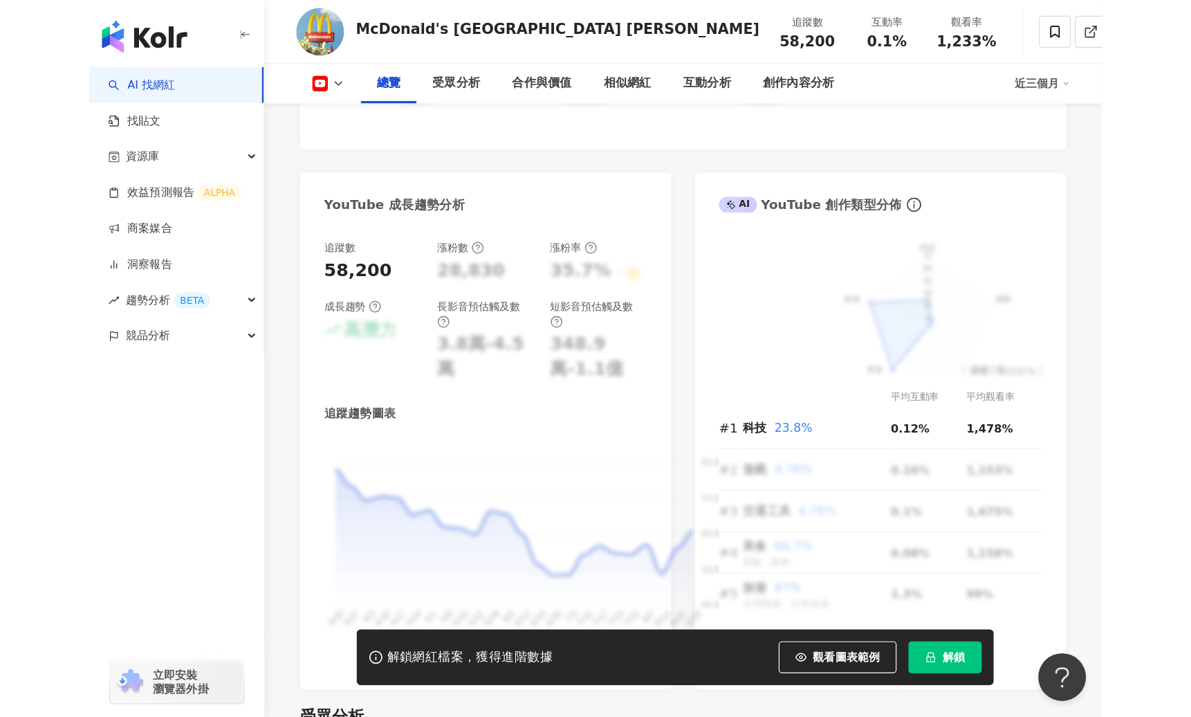
scroll to position [705, 0]
